Goal: Task Accomplishment & Management: Complete application form

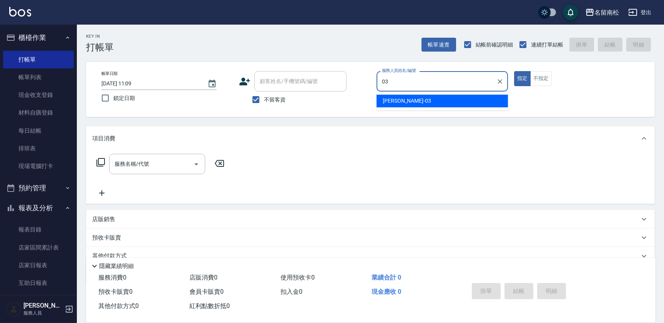
type input "張蕎驛-03"
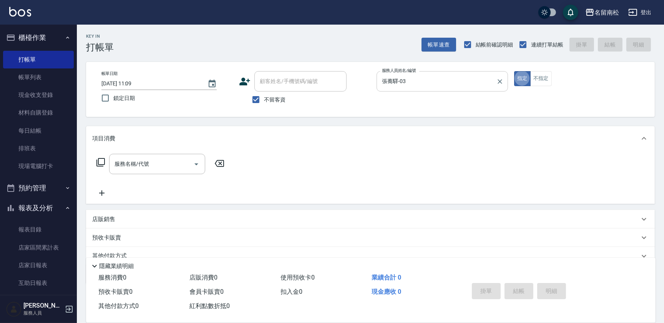
type button "true"
click at [255, 96] on input "不留客資" at bounding box center [256, 99] width 16 height 16
checkbox input "false"
click at [279, 83] on input "顧客姓名/手機號碼/編號" at bounding box center [295, 81] width 74 height 13
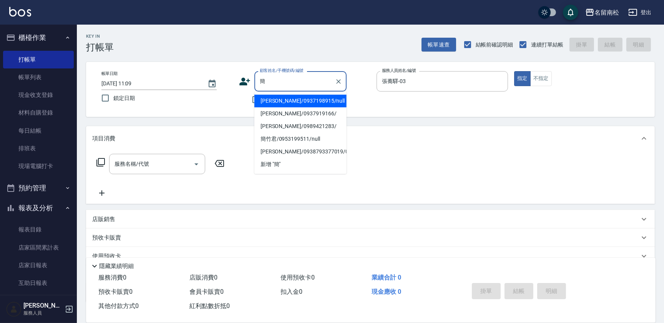
click at [302, 98] on li "[PERSON_NAME]/0937198915/null" at bounding box center [300, 101] width 92 height 13
type input "[PERSON_NAME]/0937198915/null"
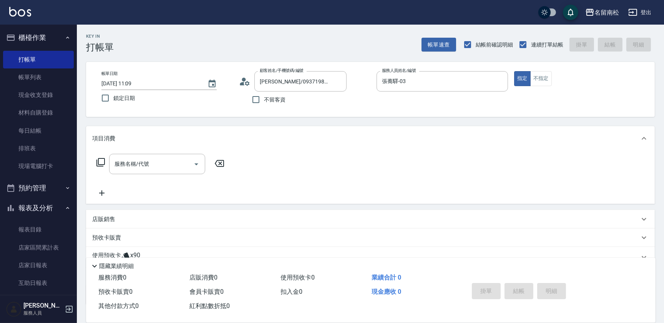
click at [102, 161] on icon at bounding box center [100, 162] width 9 height 9
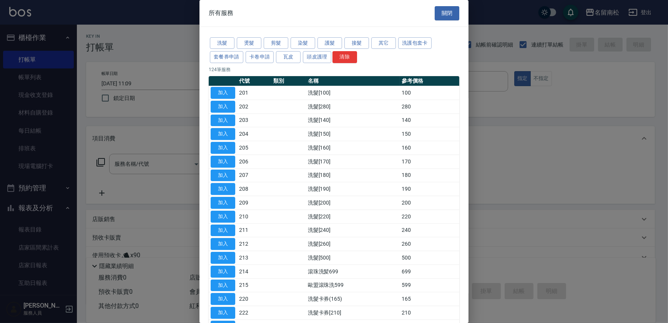
click at [138, 161] on div at bounding box center [334, 161] width 668 height 323
click at [437, 13] on button "關閉" at bounding box center [447, 13] width 25 height 14
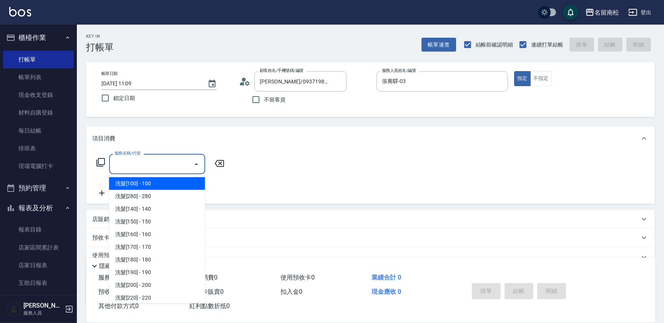
click at [143, 169] on input "服務名稱/代號" at bounding box center [152, 163] width 78 height 13
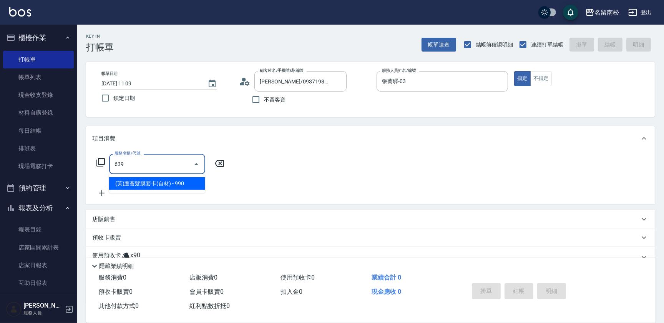
type input "(芙)蘆薈髮膜套卡(自材)(639)"
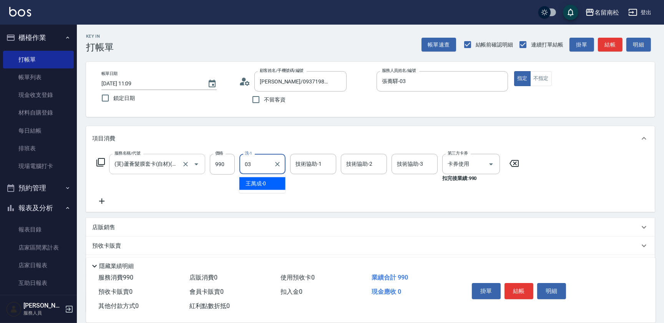
type input "張蕎驛-03"
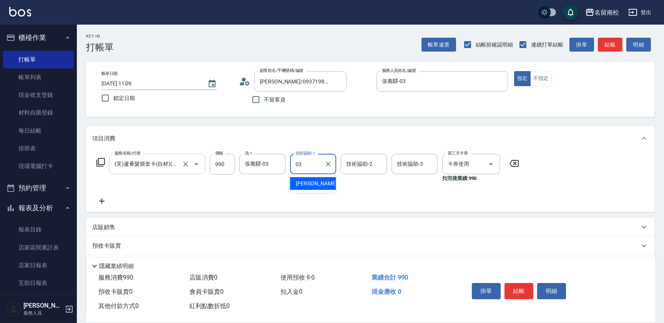
type input "張蕎驛-03"
click at [330, 164] on icon "Clear" at bounding box center [328, 164] width 8 height 8
type input "[PERSON_NAME]-28"
click at [277, 164] on icon "Clear" at bounding box center [278, 164] width 8 height 8
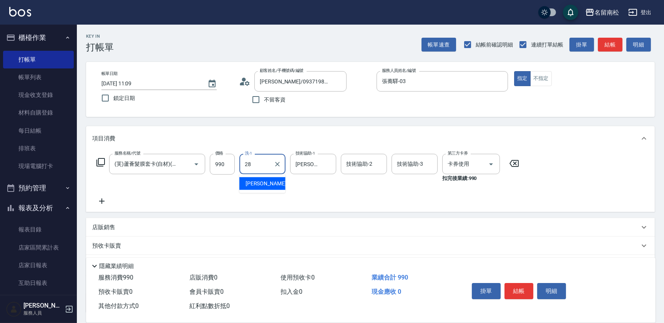
type input "[PERSON_NAME]-28"
click at [100, 161] on icon at bounding box center [100, 162] width 9 height 9
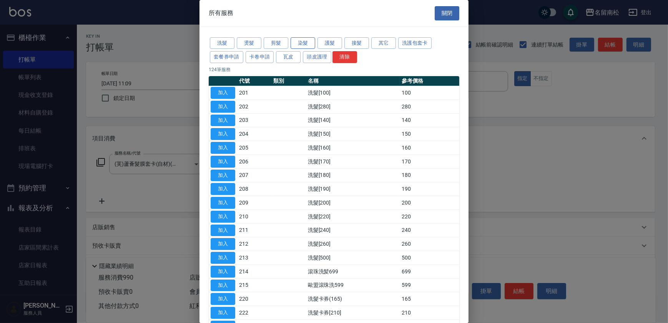
click at [302, 39] on button "染髮" at bounding box center [303, 43] width 25 height 12
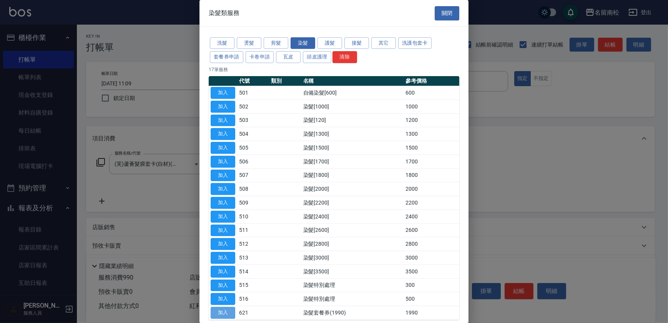
click at [224, 309] on button "加入" at bounding box center [223, 313] width 25 height 12
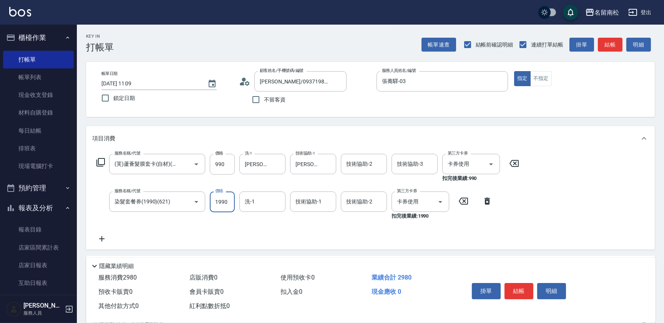
click at [222, 201] on input "1990" at bounding box center [222, 201] width 25 height 21
type input "1500"
type input "張蕎驛-03"
click at [523, 286] on button "結帳" at bounding box center [519, 291] width 29 height 16
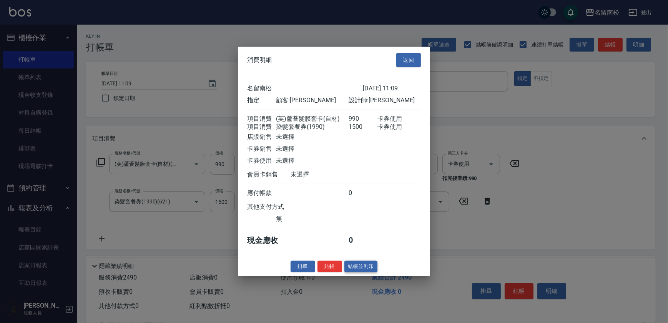
click at [360, 268] on button "結帳並列印" at bounding box center [360, 266] width 33 height 12
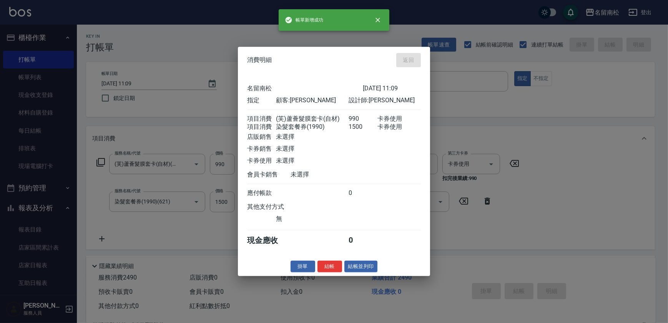
type input "[DATE] 13:40"
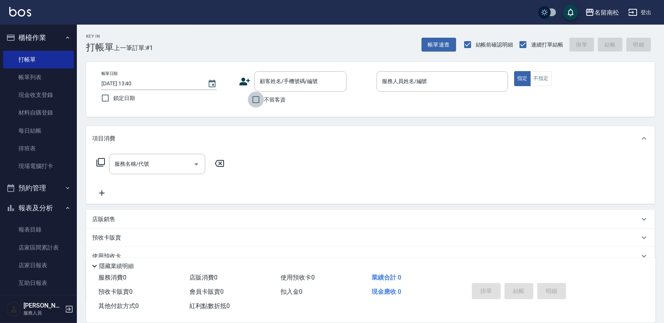
click at [258, 99] on input "不留客資" at bounding box center [256, 99] width 16 height 16
checkbox input "true"
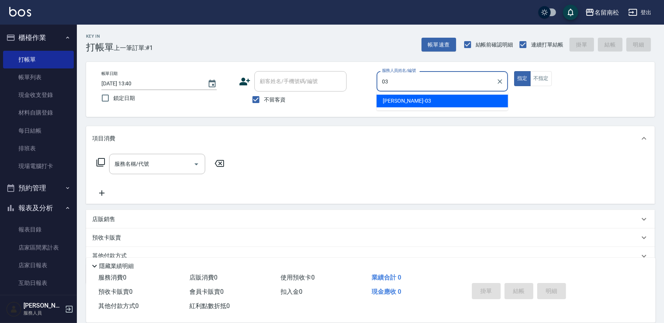
type input "張蕎驛-03"
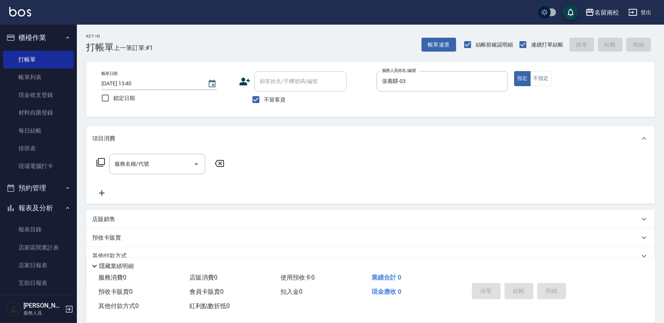
click at [104, 164] on icon at bounding box center [100, 162] width 8 height 8
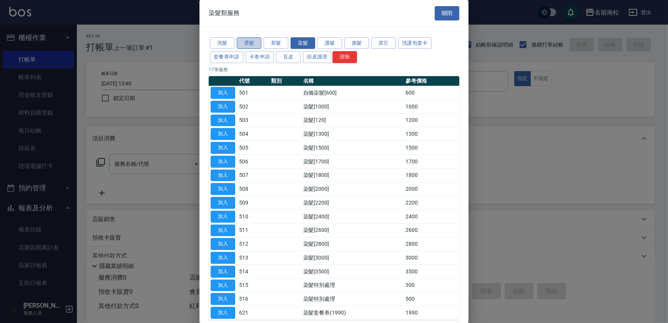
click at [254, 44] on button "燙髮" at bounding box center [249, 43] width 25 height 12
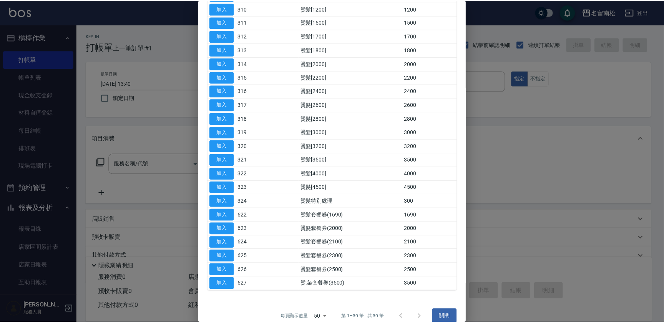
scroll to position [216, 0]
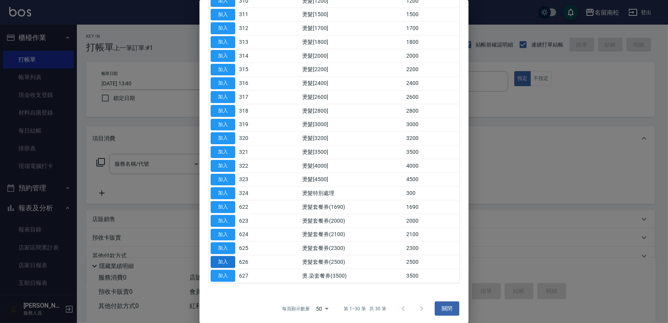
click at [222, 258] on button "加入" at bounding box center [223, 262] width 25 height 12
type input "燙髮套餐券(2500)(626)"
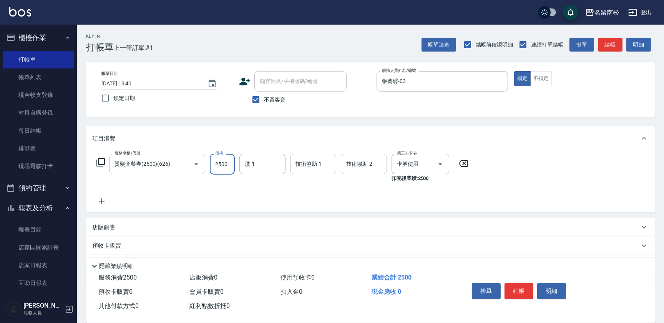
click at [224, 162] on input "2500" at bounding box center [222, 164] width 25 height 21
type input "2750"
type input "張蕎驛-03"
click at [525, 289] on button "結帳" at bounding box center [519, 291] width 29 height 16
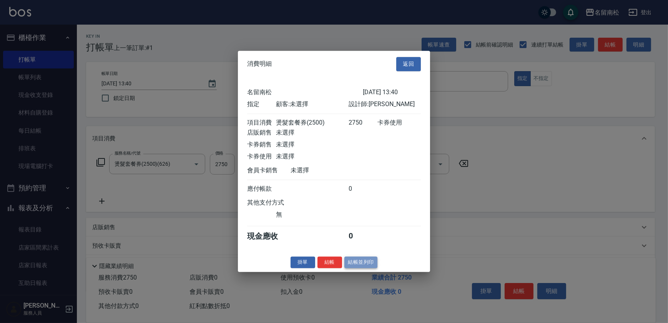
click at [372, 264] on button "結帳並列印" at bounding box center [360, 262] width 33 height 12
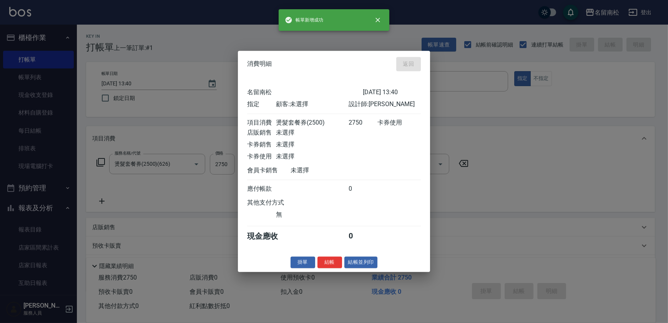
type input "[DATE] 13:46"
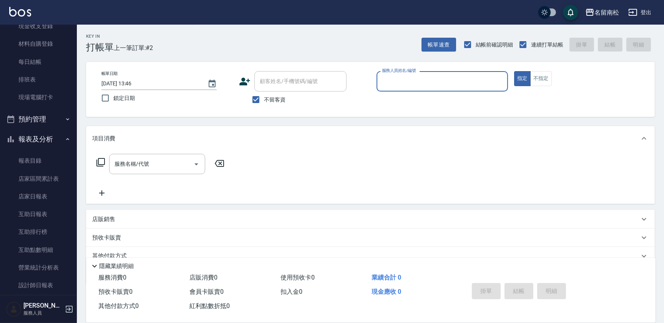
scroll to position [77, 0]
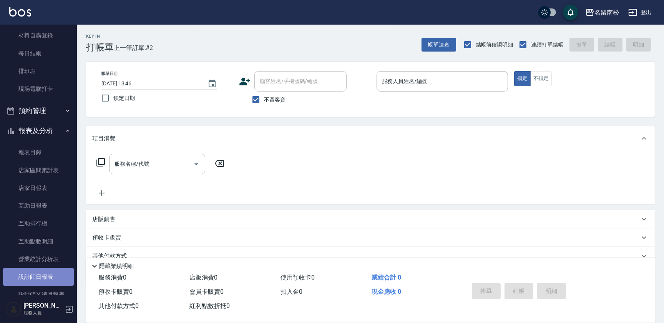
click at [48, 279] on link "設計師日報表" at bounding box center [38, 277] width 71 height 18
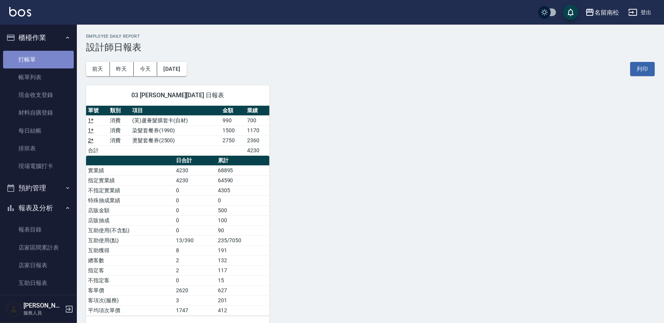
click at [53, 58] on link "打帳單" at bounding box center [38, 60] width 71 height 18
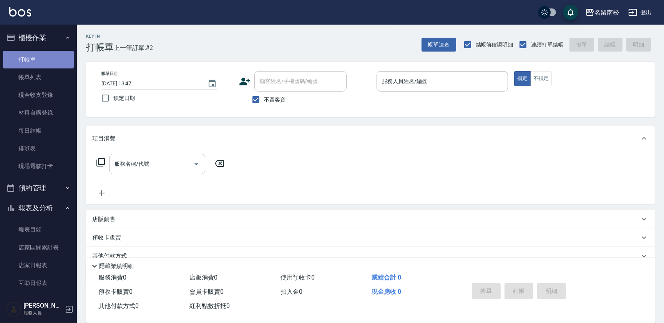
click at [50, 58] on link "打帳單" at bounding box center [38, 60] width 71 height 18
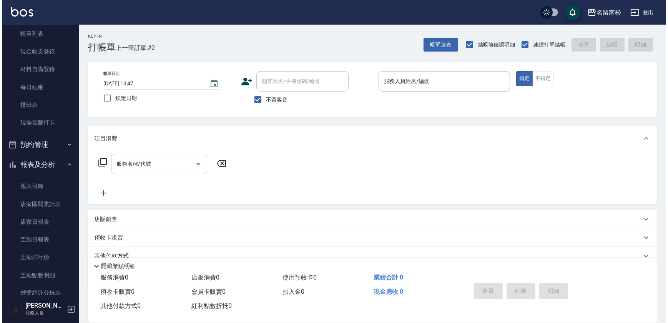
scroll to position [53, 0]
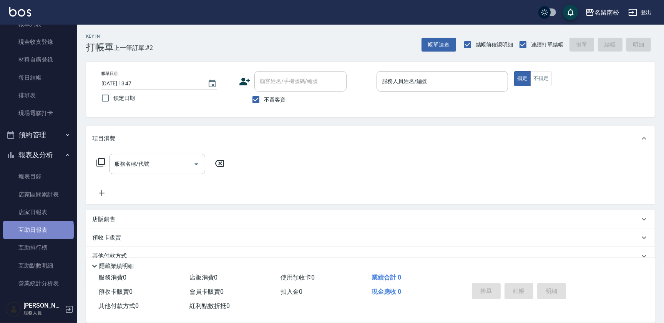
click at [38, 231] on link "互助日報表" at bounding box center [38, 230] width 71 height 18
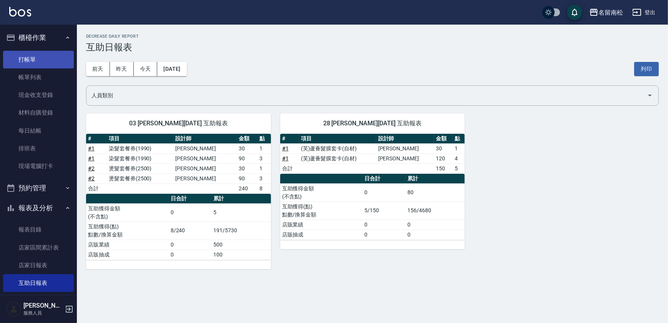
click at [40, 61] on link "打帳單" at bounding box center [38, 60] width 71 height 18
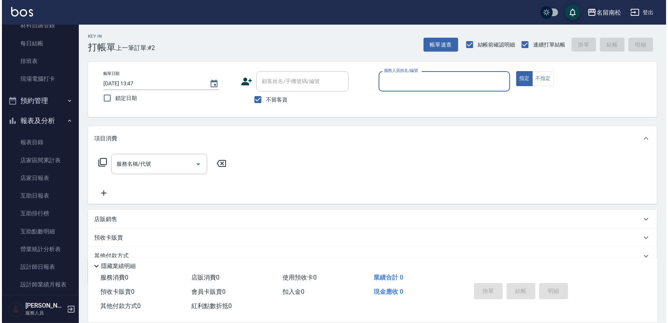
scroll to position [91, 0]
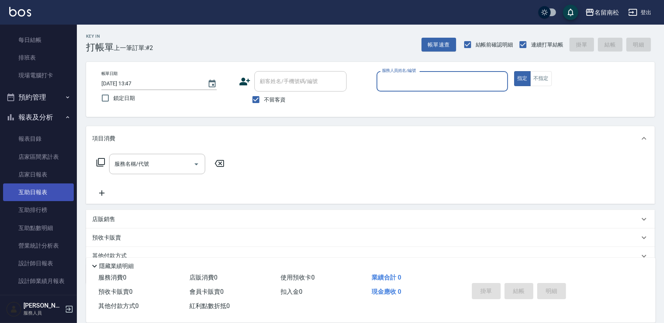
click at [51, 193] on link "互助日報表" at bounding box center [38, 192] width 71 height 18
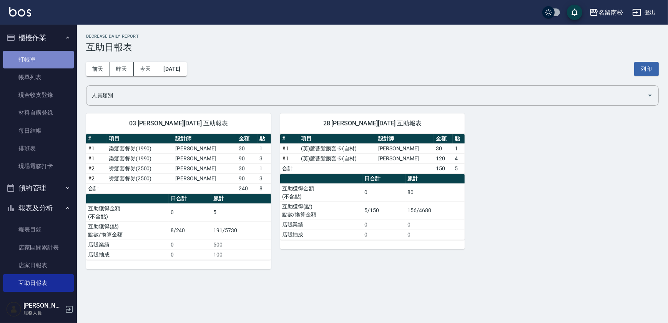
click at [46, 63] on link "打帳單" at bounding box center [38, 60] width 71 height 18
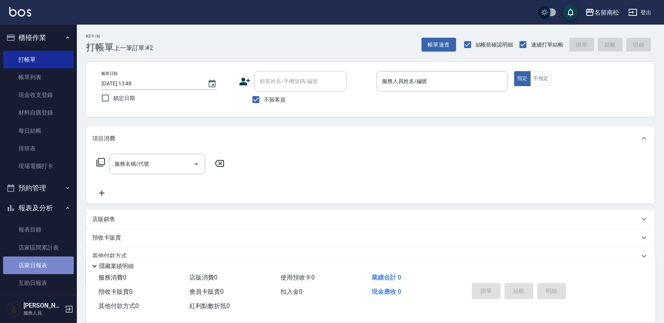
click at [52, 265] on link "店家日報表" at bounding box center [38, 265] width 71 height 18
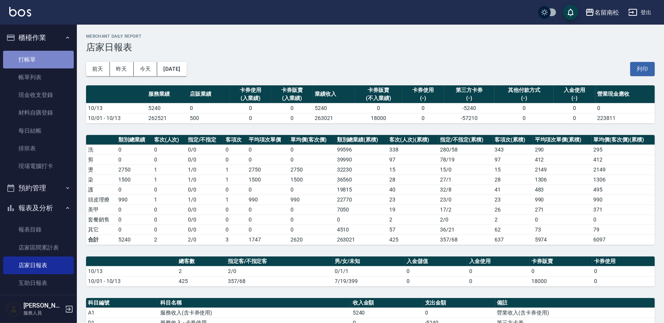
click at [42, 58] on link "打帳單" at bounding box center [38, 60] width 71 height 18
